Goal: Transaction & Acquisition: Purchase product/service

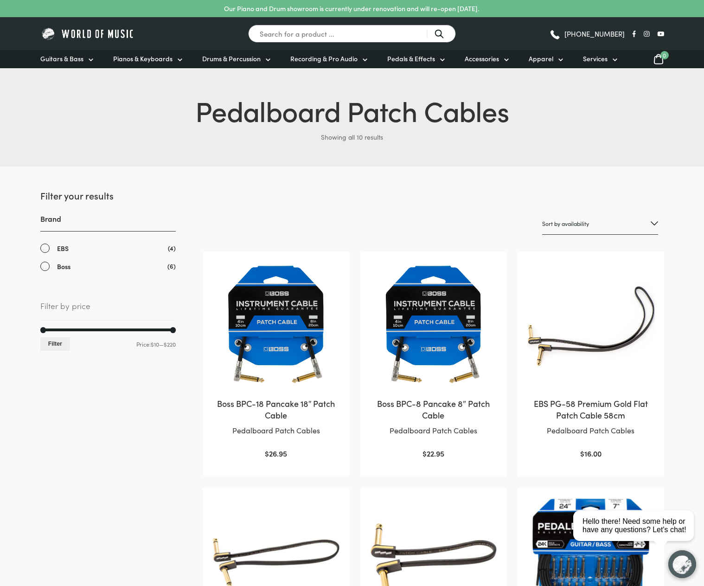
click at [427, 375] on img at bounding box center [434, 325] width 128 height 128
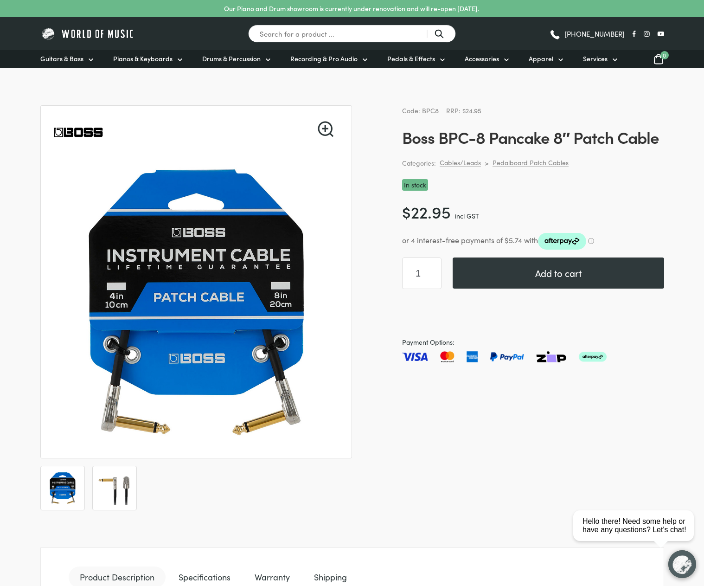
click at [118, 487] on img at bounding box center [114, 488] width 34 height 34
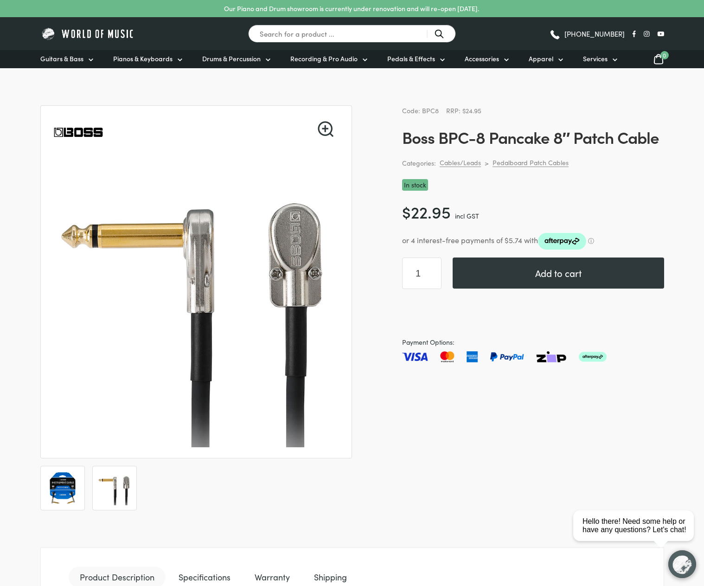
click at [59, 492] on img at bounding box center [62, 488] width 34 height 34
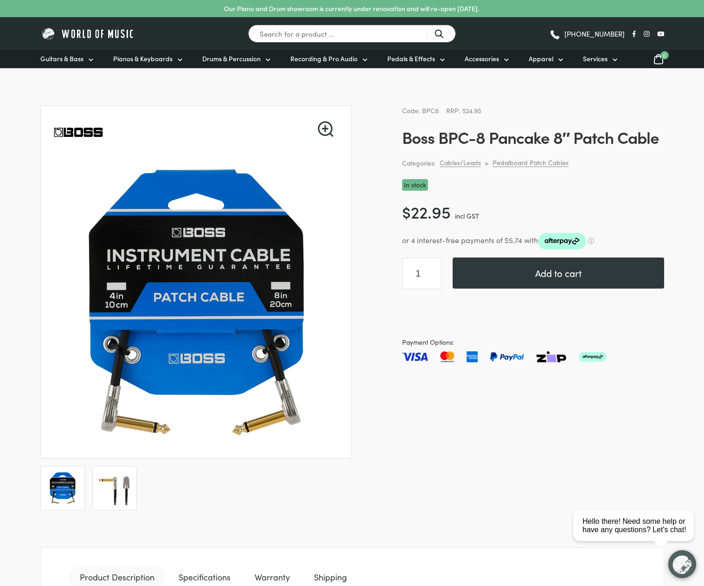
click at [106, 485] on img at bounding box center [114, 488] width 34 height 34
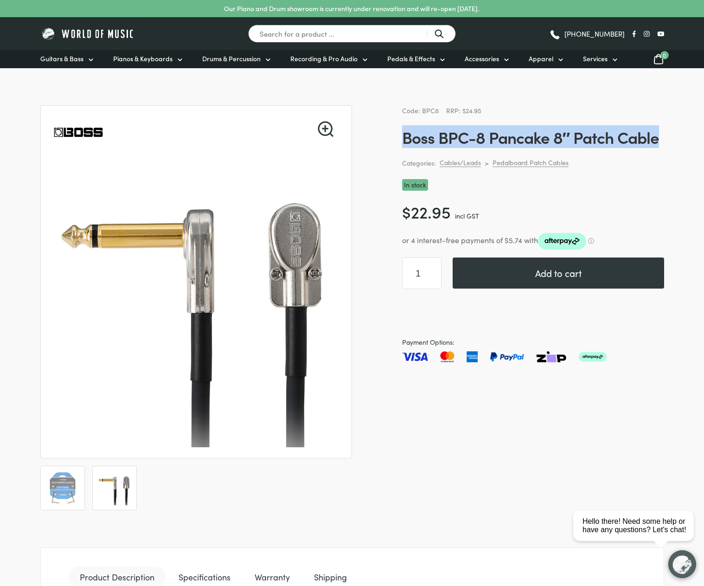
drag, startPoint x: 661, startPoint y: 140, endPoint x: 402, endPoint y: 139, distance: 259.2
click at [402, 139] on h1 "Boss BPC-8 Pancake 8″ Patch Cable" at bounding box center [533, 136] width 262 height 19
copy h1 "Boss BPC-8 Pancake 8″ Patch Cable"
